Goal: Task Accomplishment & Management: Use online tool/utility

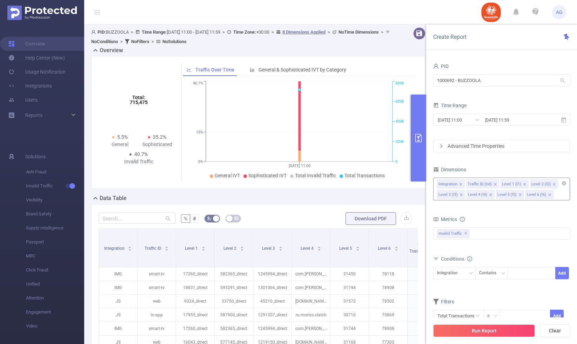
click at [460, 185] on icon "icon: close" at bounding box center [461, 185] width 4 height 4
click at [465, 185] on icon "icon: close" at bounding box center [466, 184] width 2 height 2
click at [461, 185] on icon "icon: close" at bounding box center [461, 185] width 4 height 4
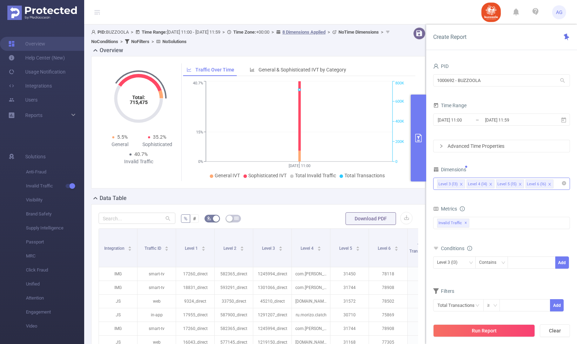
click at [548, 184] on icon "icon: close" at bounding box center [550, 185] width 4 height 4
click at [518, 185] on icon "icon: close" at bounding box center [520, 185] width 4 height 4
click at [489, 185] on icon "icon: close" at bounding box center [491, 185] width 4 height 4
click at [489, 268] on div "Contains" at bounding box center [490, 263] width 22 height 12
click at [487, 288] on li "Is" at bounding box center [498, 288] width 47 height 11
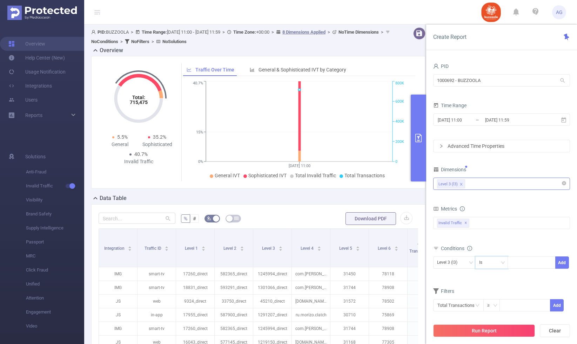
click at [524, 269] on div "Level 3 (l3) Is Add" at bounding box center [501, 265] width 137 height 16
click at [525, 268] on div at bounding box center [531, 263] width 40 height 12
paste input "1301166"
type input "1301166"
click at [565, 263] on button "Add" at bounding box center [562, 263] width 14 height 12
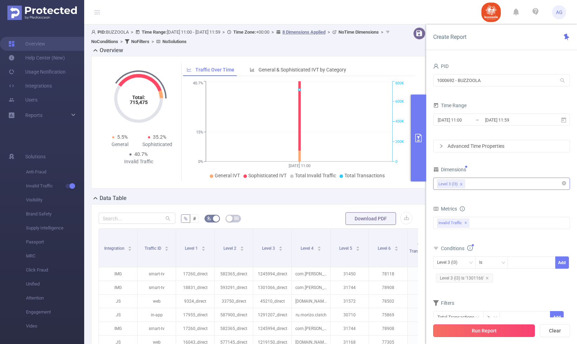
click at [514, 333] on button "Run Report" at bounding box center [484, 331] width 102 height 13
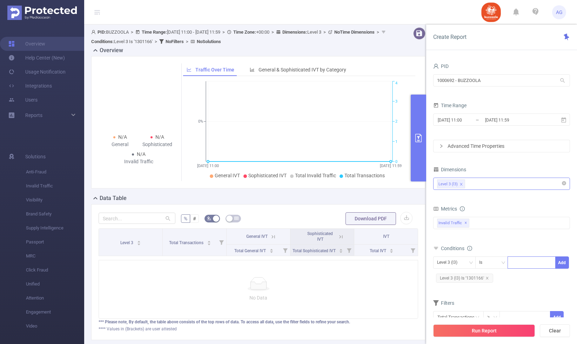
click at [516, 265] on div at bounding box center [531, 263] width 40 height 12
paste input "1301166"
type input "1301166_direct"
click at [564, 263] on button "Add" at bounding box center [562, 263] width 14 height 12
click at [487, 278] on icon "icon: close" at bounding box center [487, 278] width 2 height 2
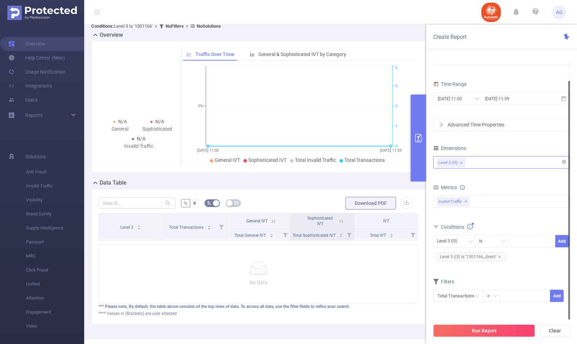
scroll to position [21, 0]
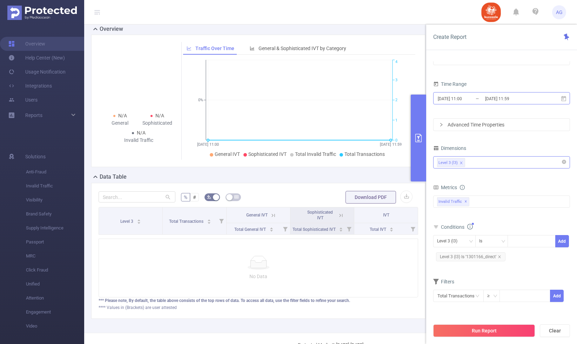
click at [493, 98] on input "[DATE] 11:59" at bounding box center [512, 98] width 57 height 9
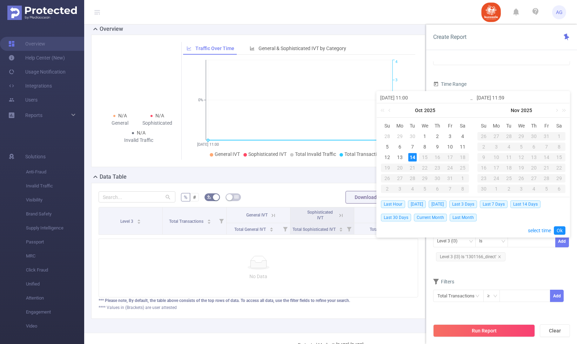
click at [489, 324] on div "Run Report Clear" at bounding box center [501, 331] width 151 height 27
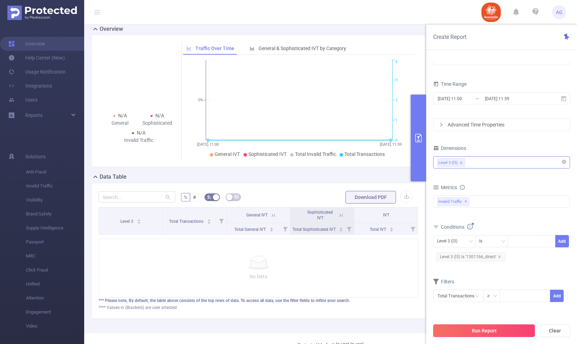
click at [490, 331] on button "Run Report" at bounding box center [484, 331] width 102 height 13
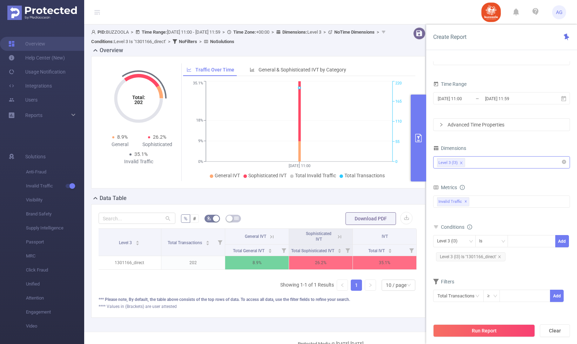
click at [417, 175] on button "primary" at bounding box center [418, 138] width 15 height 87
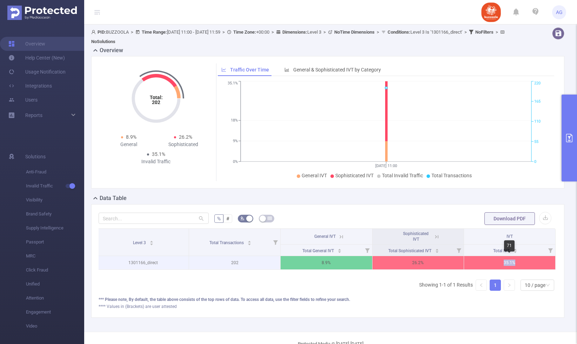
drag, startPoint x: 499, startPoint y: 261, endPoint x: 515, endPoint y: 263, distance: 16.2
click at [515, 263] on p "35.1%" at bounding box center [509, 262] width 91 height 13
click at [566, 130] on button "primary" at bounding box center [568, 138] width 15 height 87
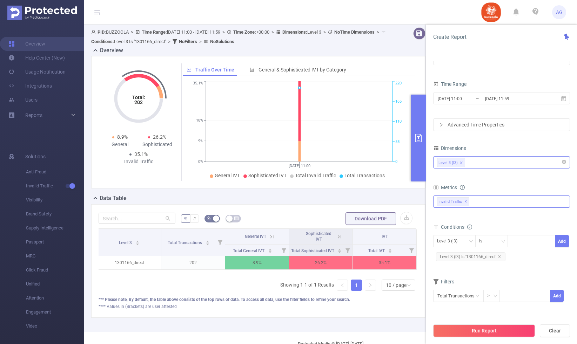
click at [491, 202] on div "Invalid Traffic ✕" at bounding box center [501, 202] width 137 height 12
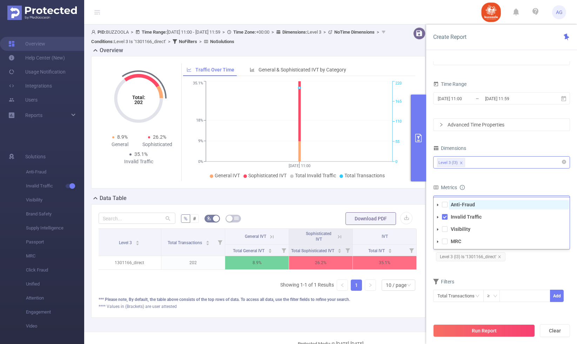
click at [460, 207] on strong "Anti-Fraud" at bounding box center [463, 205] width 24 height 6
click at [482, 328] on button "Run Report" at bounding box center [484, 331] width 102 height 13
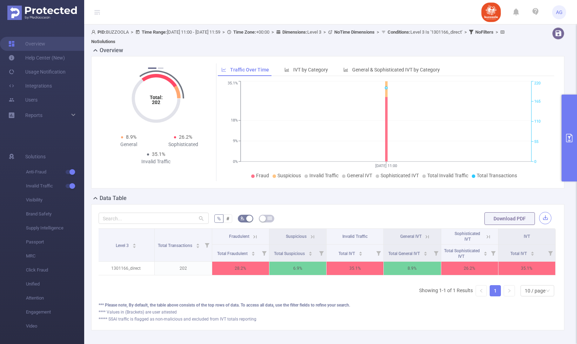
click at [549, 218] on button "button" at bounding box center [545, 218] width 12 height 12
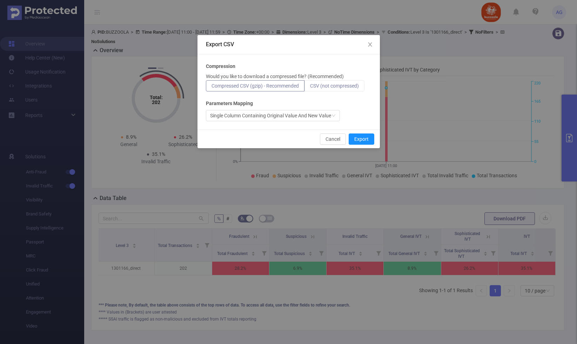
click at [346, 85] on span "CSV (not compressed)" at bounding box center [334, 86] width 49 height 6
click at [310, 88] on input "CSV (not compressed)" at bounding box center [310, 88] width 0 height 0
click at [357, 138] on button "Export" at bounding box center [362, 139] width 26 height 11
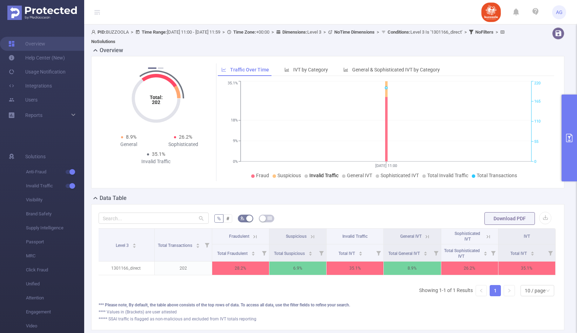
click at [575, 126] on button "primary" at bounding box center [568, 138] width 15 height 87
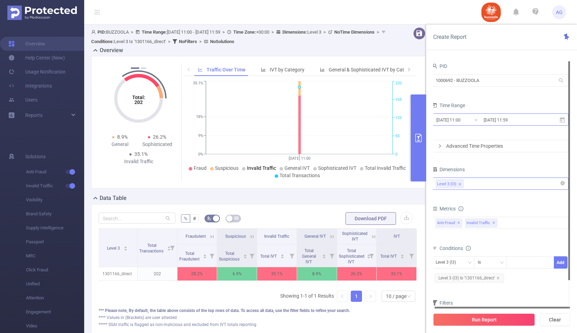
click at [493, 122] on input "[DATE] 11:59" at bounding box center [511, 119] width 57 height 9
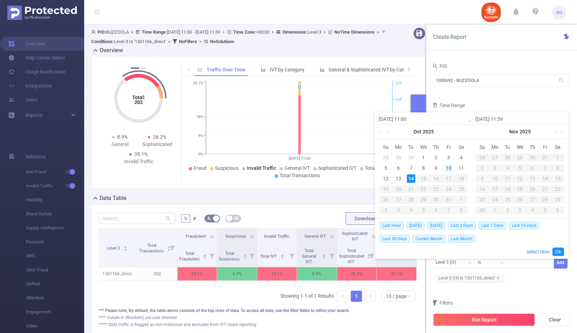
click at [447, 168] on div "10" at bounding box center [448, 168] width 8 height 8
type input "[DATE] 11:00"
type input "[DATE] 11:59"
type input "[DATE] 11:00"
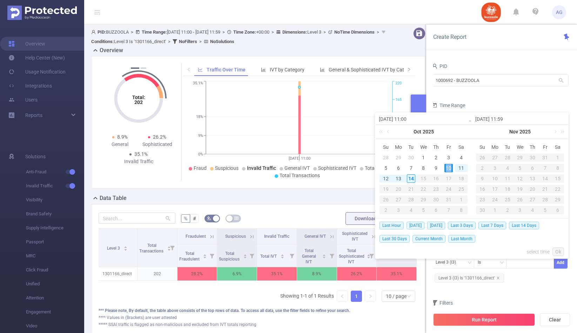
type input "[DATE] 11:59"
click at [561, 252] on link "Ok" at bounding box center [558, 252] width 12 height 8
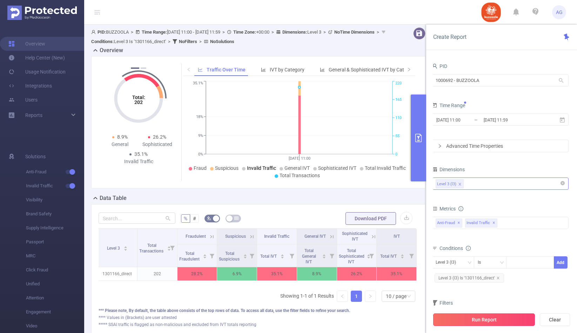
click at [514, 320] on button "Run Report" at bounding box center [484, 320] width 102 height 13
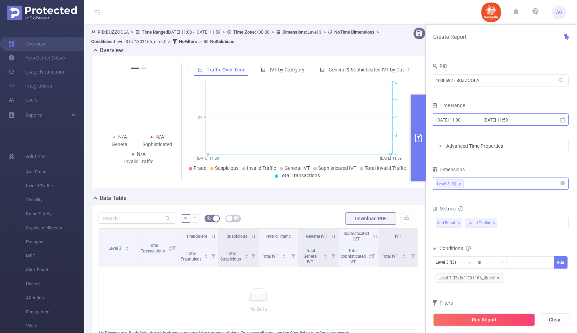
click at [492, 122] on input "[DATE] 11:59" at bounding box center [511, 119] width 57 height 9
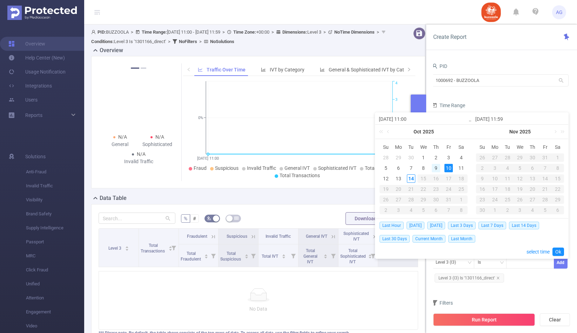
click at [435, 165] on div "9" at bounding box center [436, 168] width 8 height 8
type input "[DATE] 11:00"
type input "[DATE] 11:59"
type input "[DATE] 11:00"
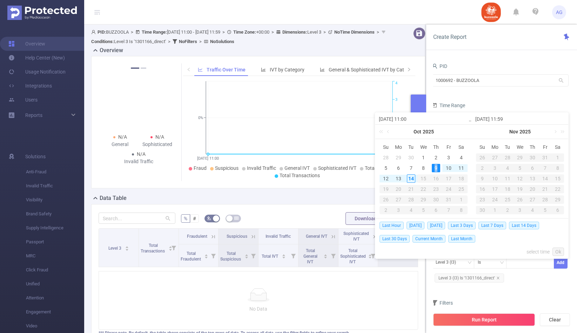
type input "[DATE] 11:59"
click at [561, 254] on link "Ok" at bounding box center [558, 252] width 12 height 8
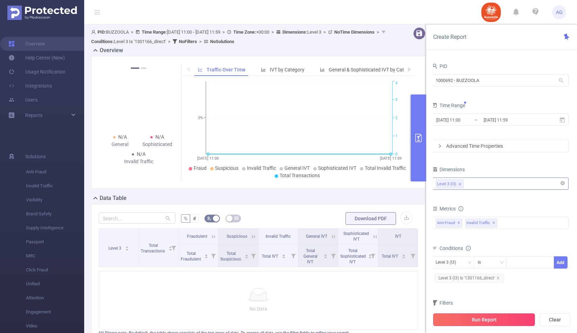
click at [492, 322] on button "Run Report" at bounding box center [484, 320] width 102 height 13
click at [420, 158] on button "primary" at bounding box center [418, 138] width 15 height 87
click at [420, 32] on button "button" at bounding box center [419, 33] width 12 height 12
